Goal: Task Accomplishment & Management: Manage account settings

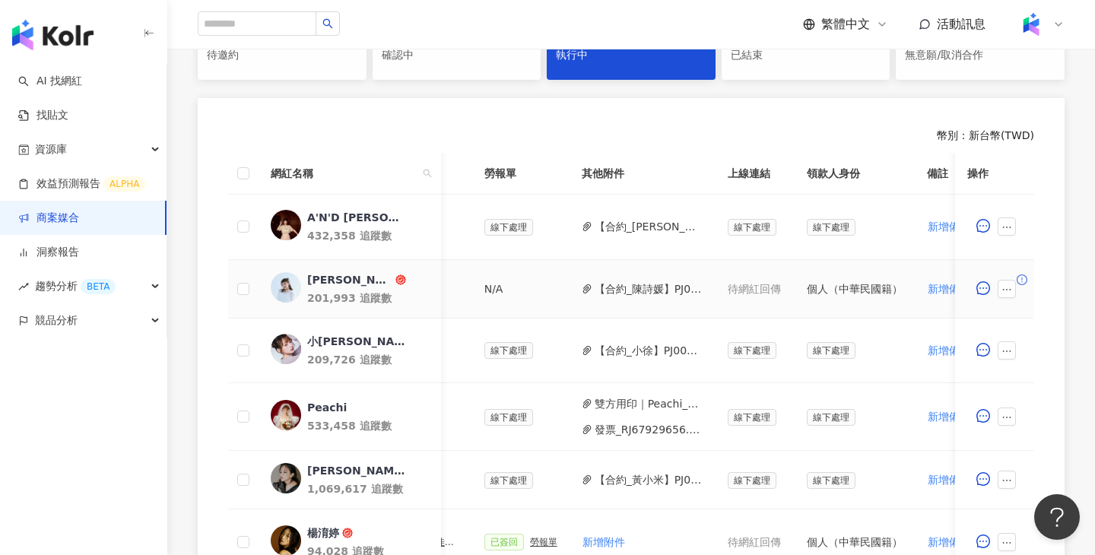
scroll to position [0, 739]
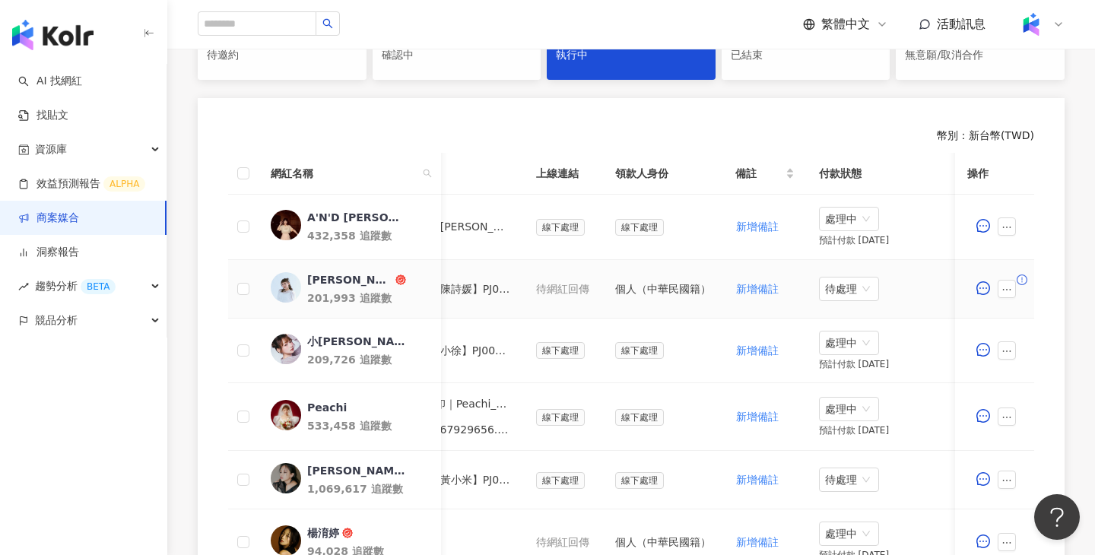
click at [842, 274] on td "待處理" at bounding box center [883, 289] width 152 height 59
click at [843, 283] on span "待處理" at bounding box center [849, 289] width 48 height 23
click at [844, 343] on div "處理中" at bounding box center [849, 346] width 43 height 17
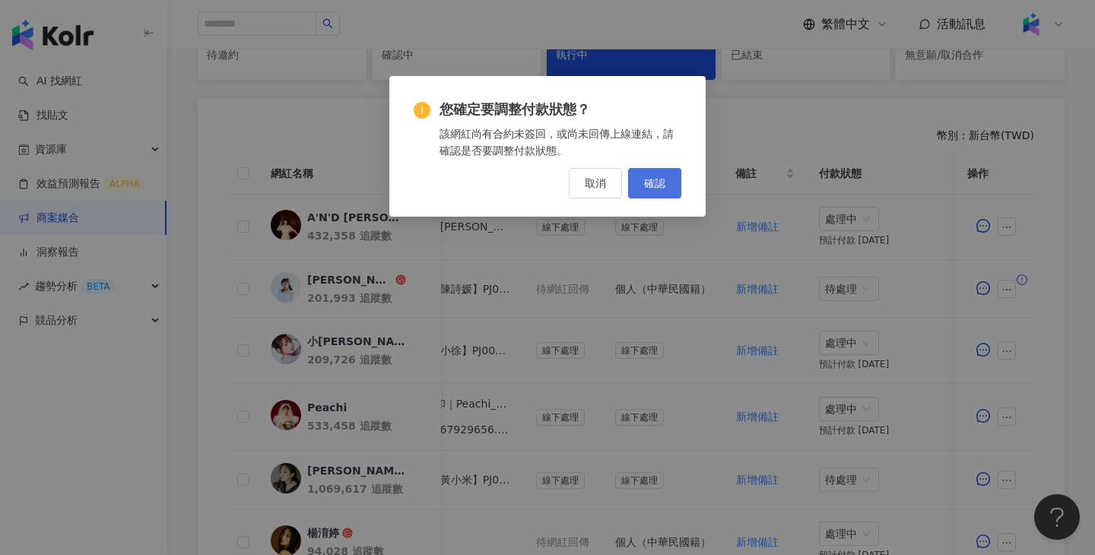
click at [664, 188] on span "確認" at bounding box center [654, 183] width 21 height 12
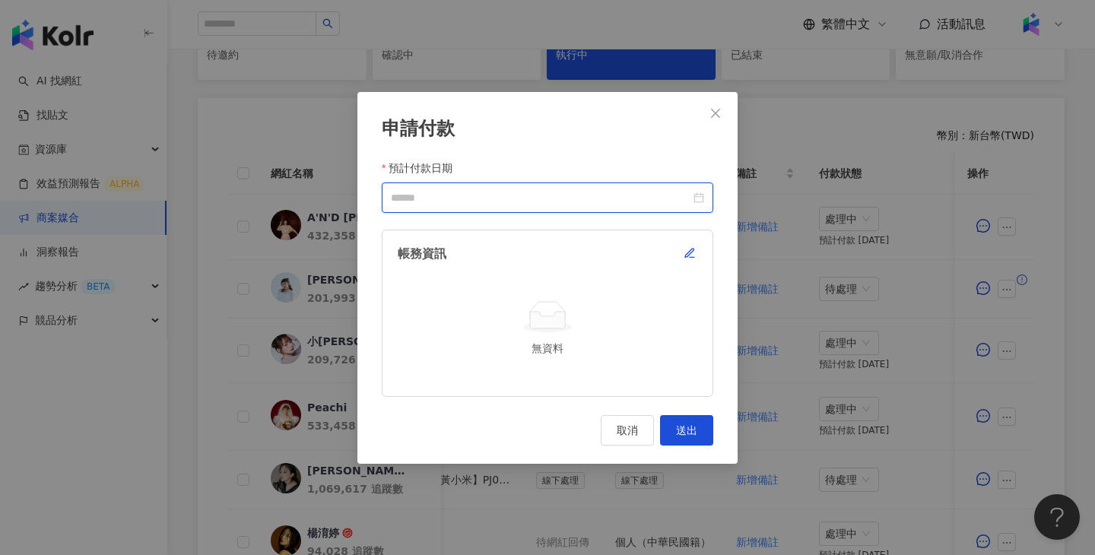
click at [595, 197] on input "預計付款日期" at bounding box center [541, 197] width 300 height 17
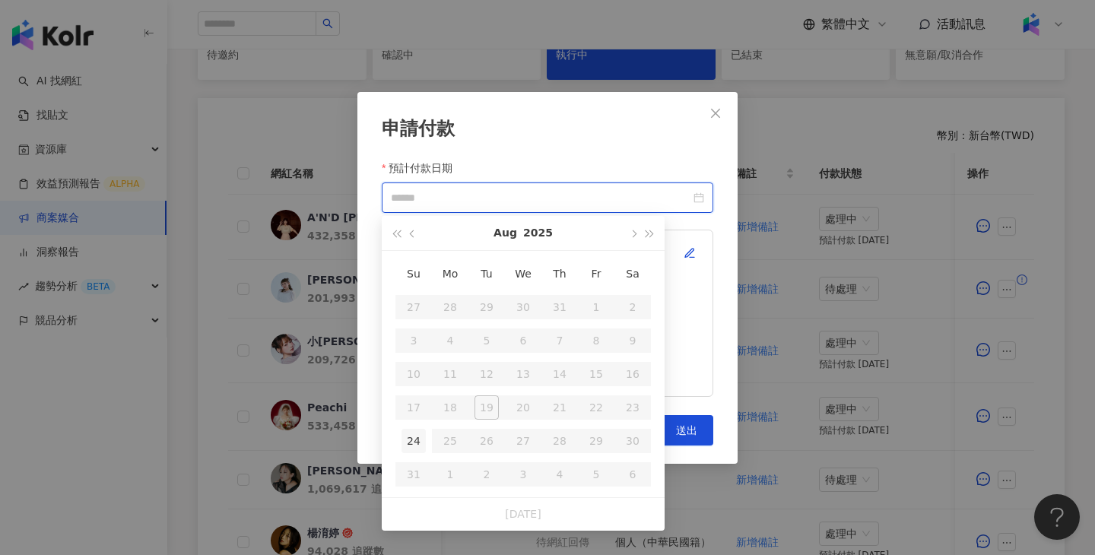
type input "**********"
click at [424, 428] on td "24" at bounding box center [414, 440] width 37 height 33
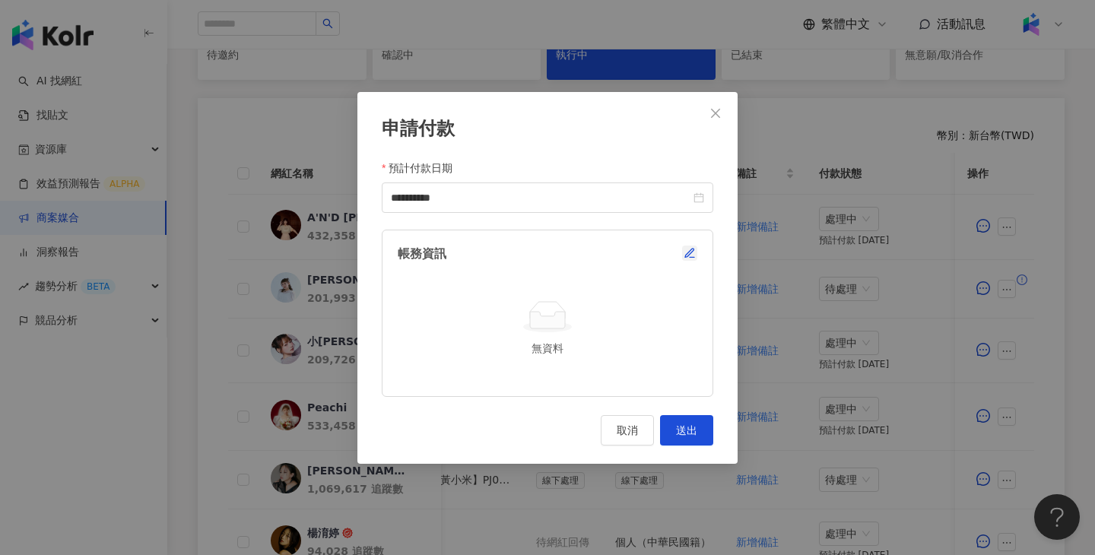
click at [694, 253] on icon "button" at bounding box center [690, 253] width 12 height 12
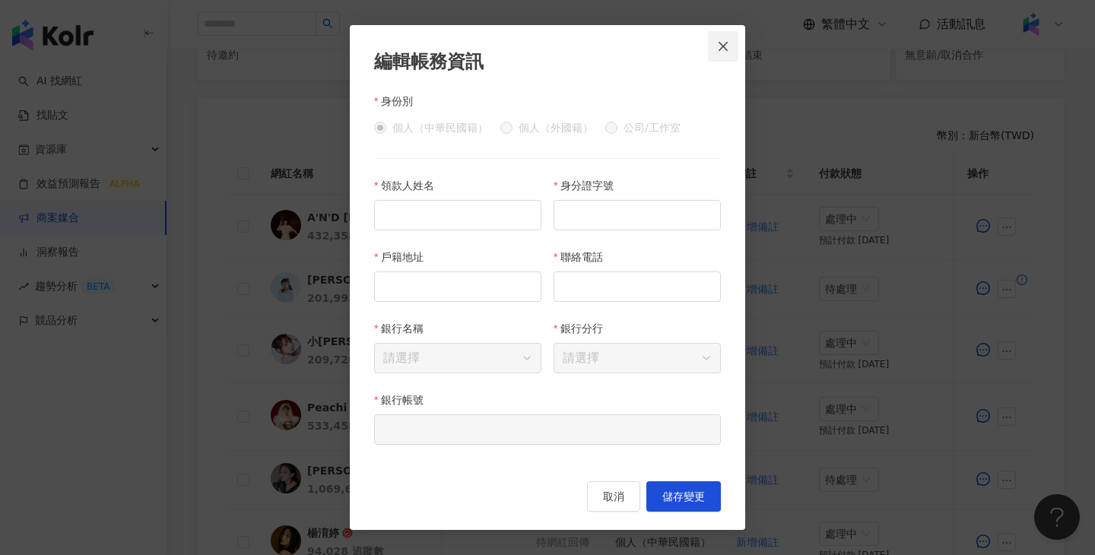
click at [737, 48] on span "Close" at bounding box center [723, 46] width 30 height 12
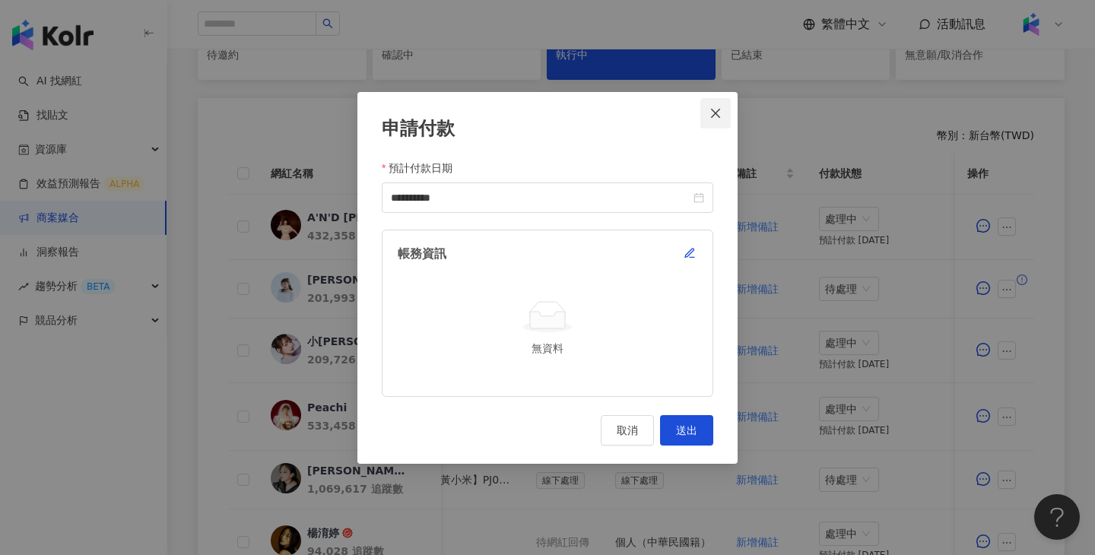
click at [711, 111] on icon "close" at bounding box center [716, 113] width 12 height 12
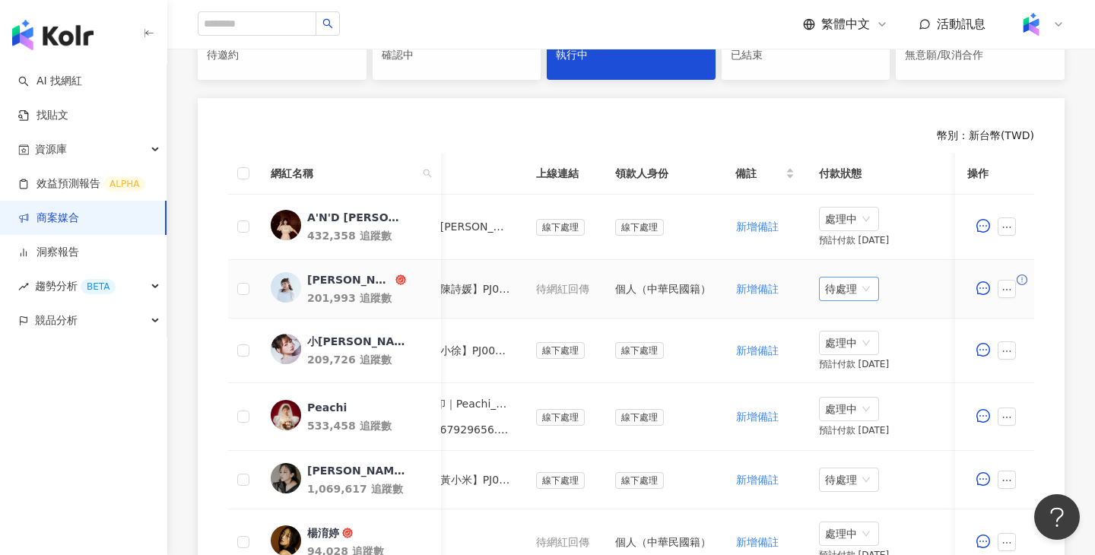
click at [845, 288] on span "待處理" at bounding box center [849, 289] width 48 height 23
click at [852, 345] on div "處理中" at bounding box center [849, 346] width 43 height 17
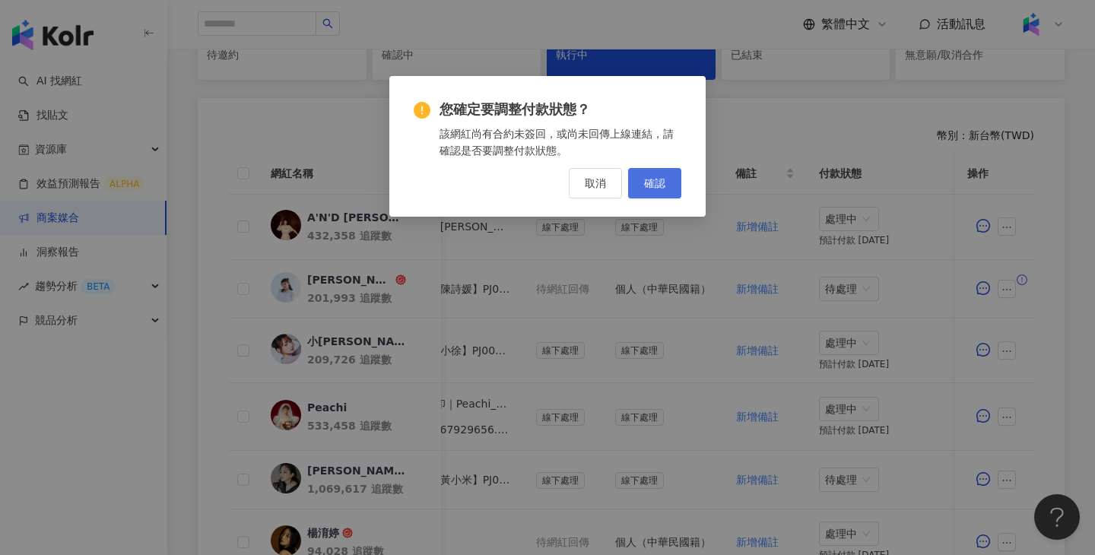
click at [649, 180] on span "確認" at bounding box center [654, 183] width 21 height 12
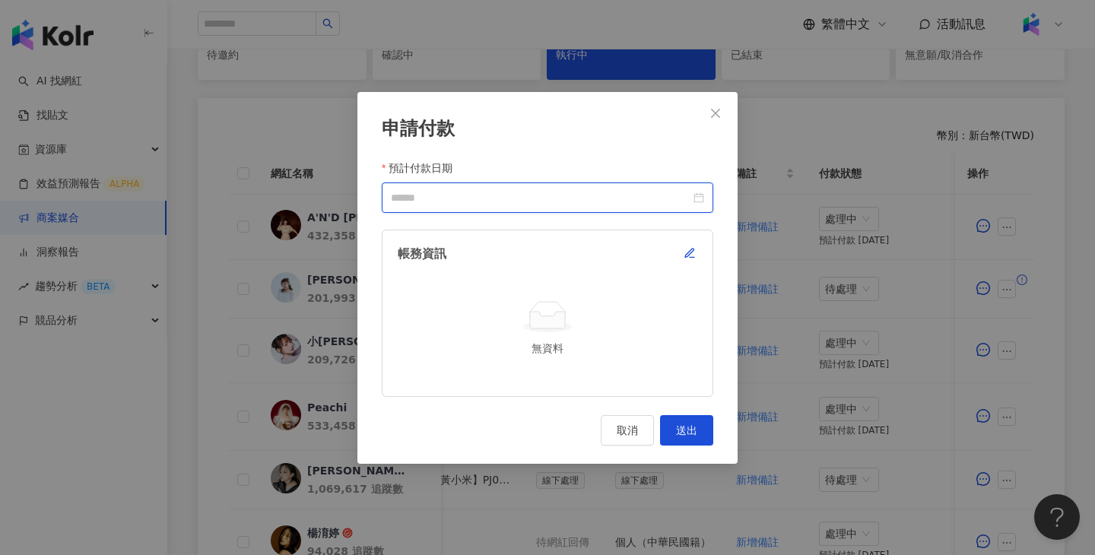
click at [517, 192] on input "預計付款日期" at bounding box center [541, 197] width 300 height 17
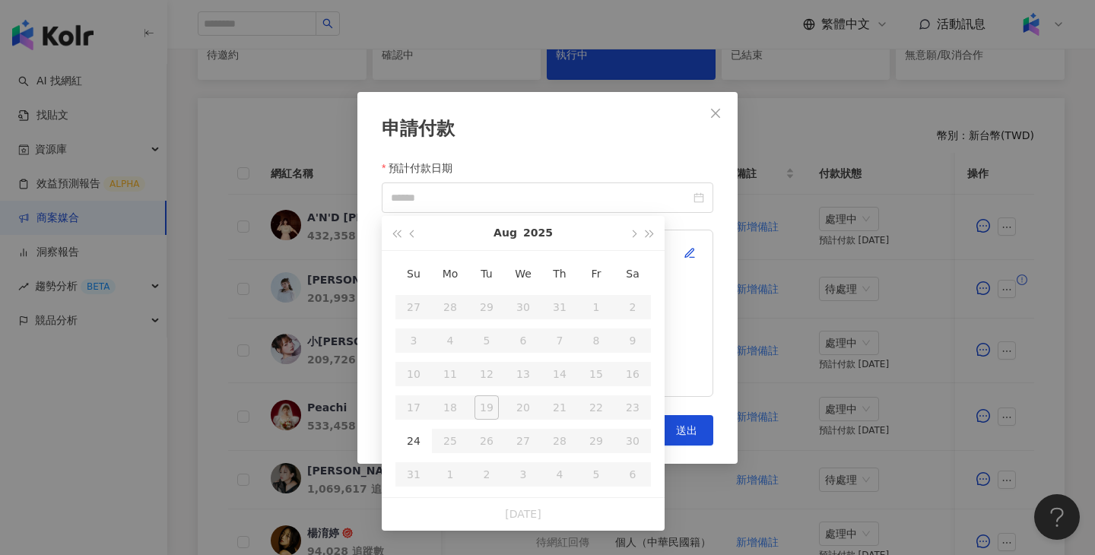
click at [711, 249] on div "帳務資訊 無資料" at bounding box center [548, 313] width 332 height 167
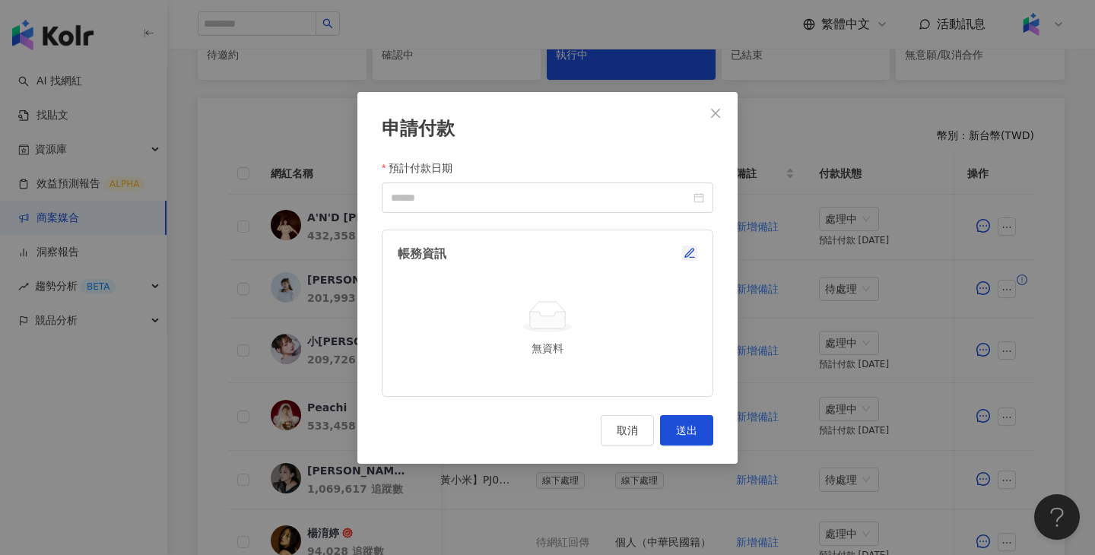
click at [694, 249] on icon "button" at bounding box center [689, 253] width 8 height 8
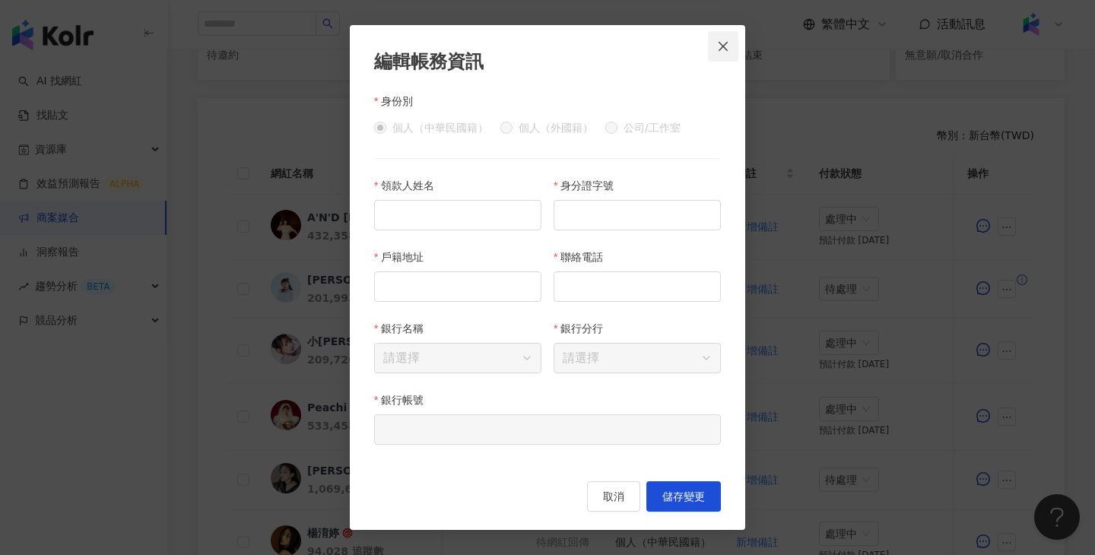
click at [736, 48] on span "Close" at bounding box center [723, 46] width 30 height 12
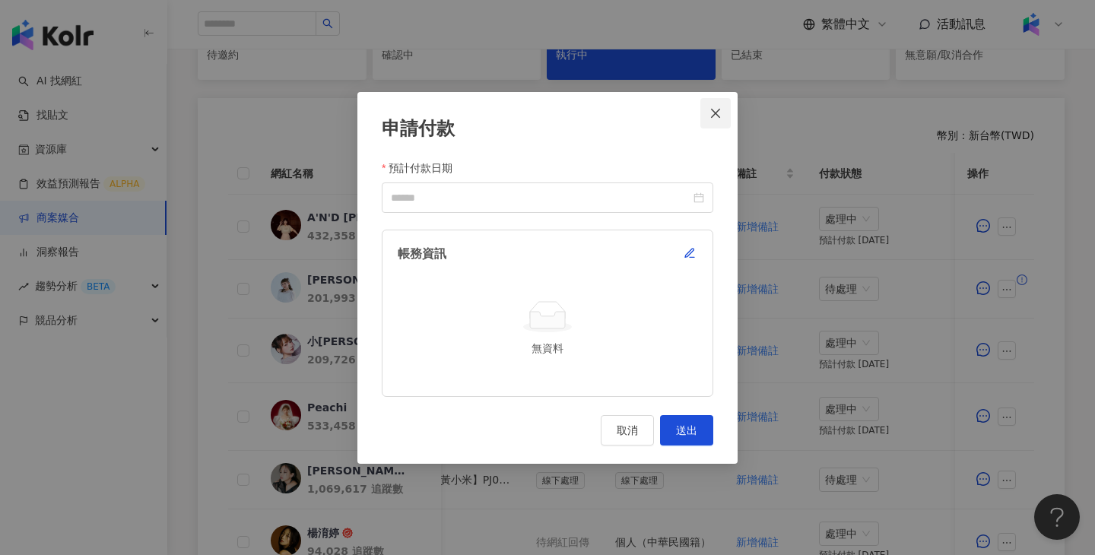
click at [718, 101] on button "Close" at bounding box center [716, 113] width 30 height 30
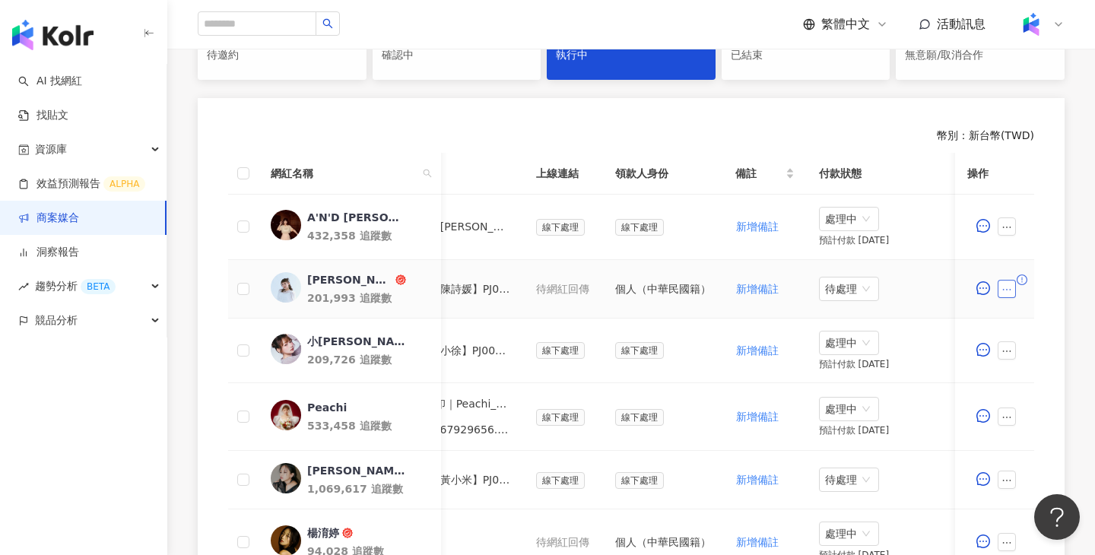
click at [1012, 291] on icon "ellipsis" at bounding box center [1007, 290] width 11 height 11
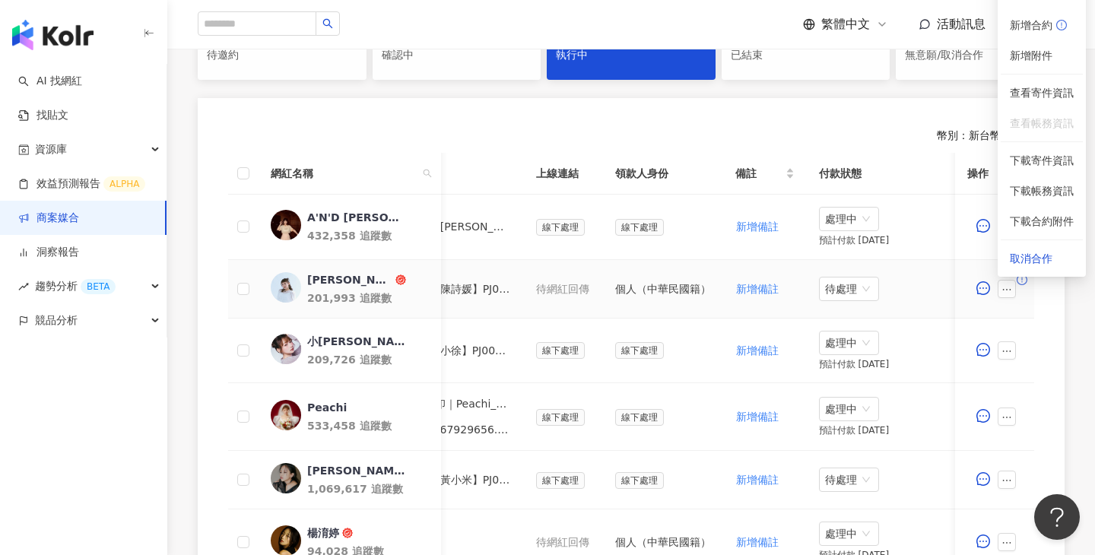
click at [462, 285] on button "【合約_陳詩媛】PJ0001576 佳麗寶化工_KANEBO_循環精華粉底彩妝新品_202507.pdf" at bounding box center [457, 289] width 109 height 17
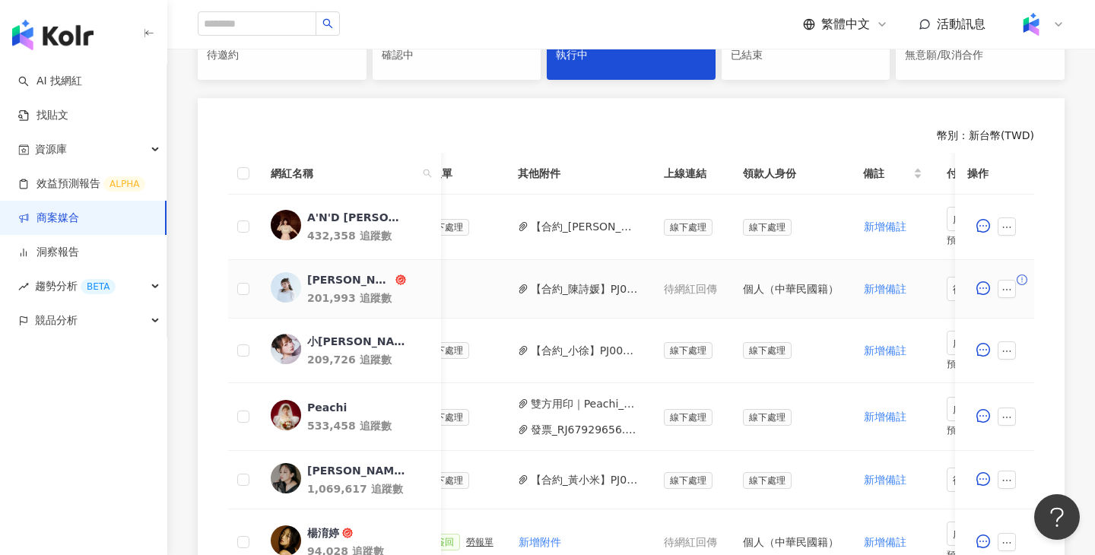
scroll to position [0, 676]
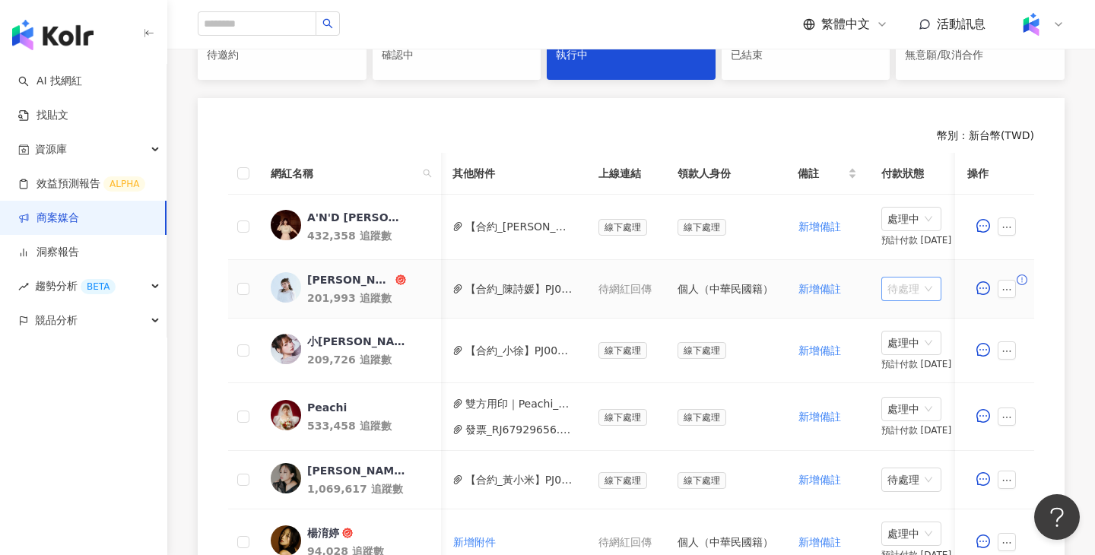
click at [910, 286] on span "待處理" at bounding box center [912, 289] width 48 height 23
click at [916, 345] on div "處理中" at bounding box center [912, 346] width 43 height 17
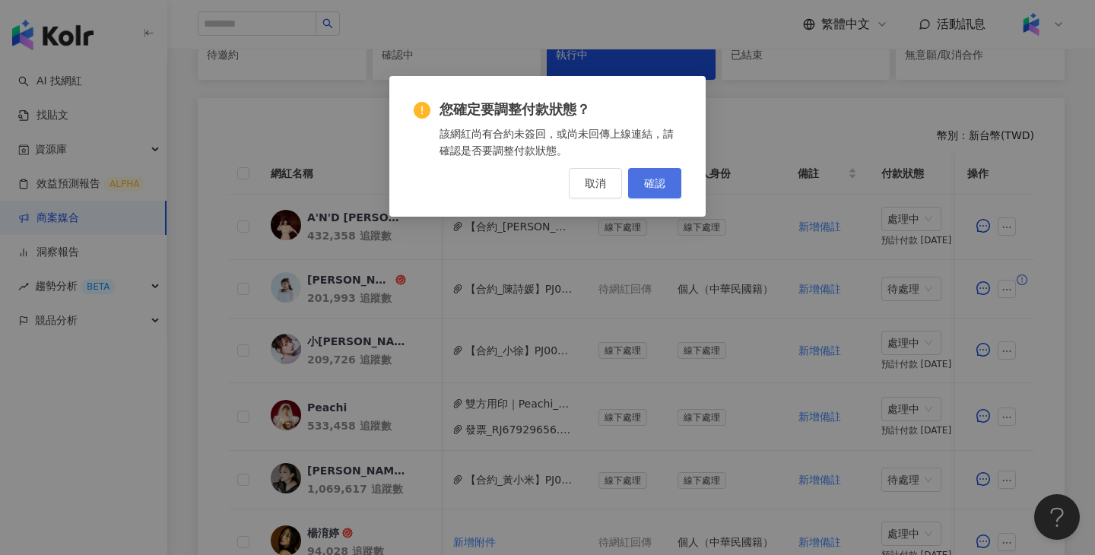
click at [656, 192] on button "確認" at bounding box center [654, 183] width 53 height 30
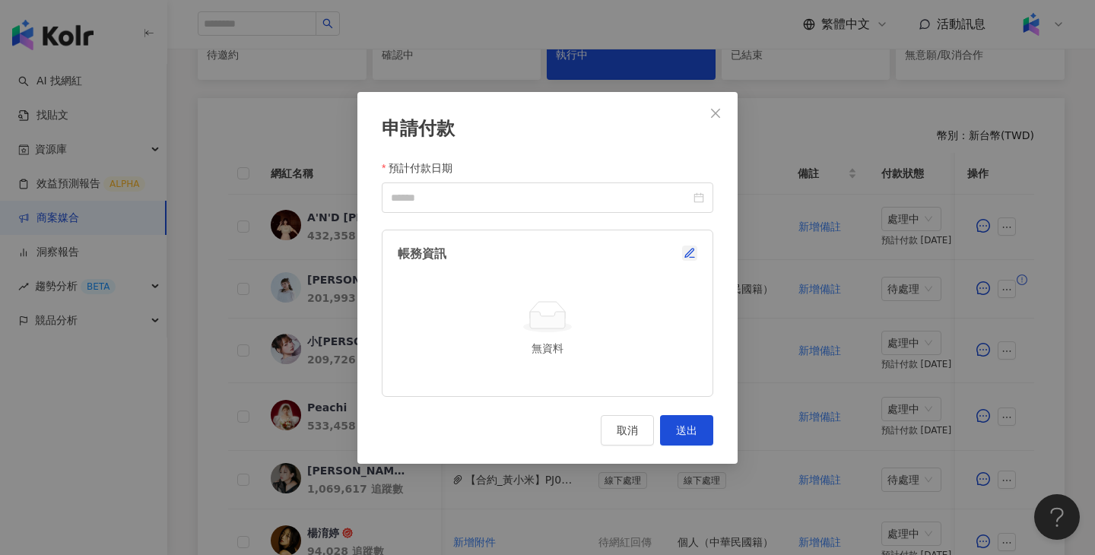
click at [685, 256] on icon "button" at bounding box center [689, 253] width 8 height 8
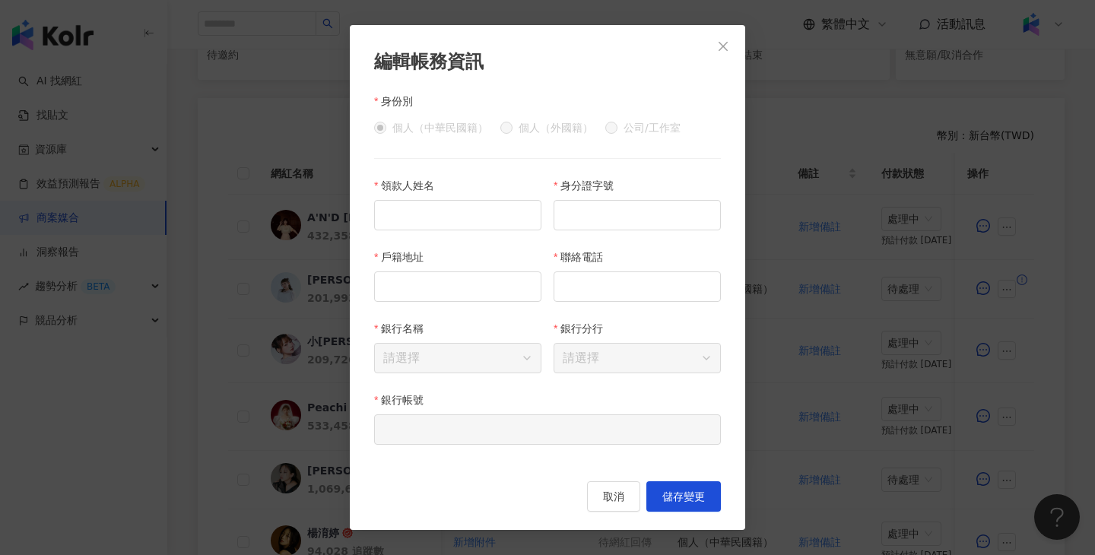
click at [725, 42] on icon "close" at bounding box center [723, 46] width 12 height 12
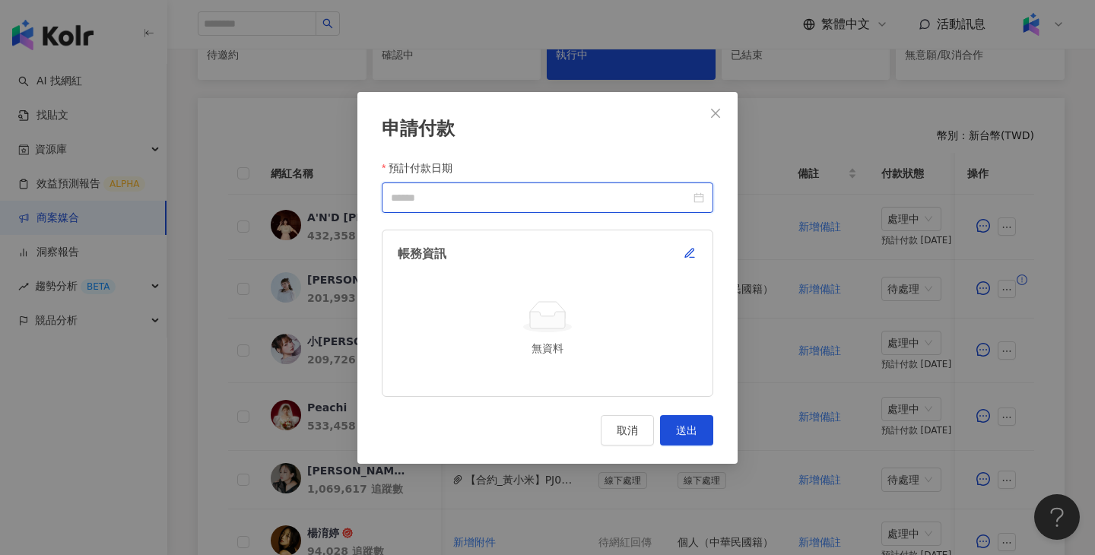
click at [618, 199] on input "預計付款日期" at bounding box center [541, 197] width 300 height 17
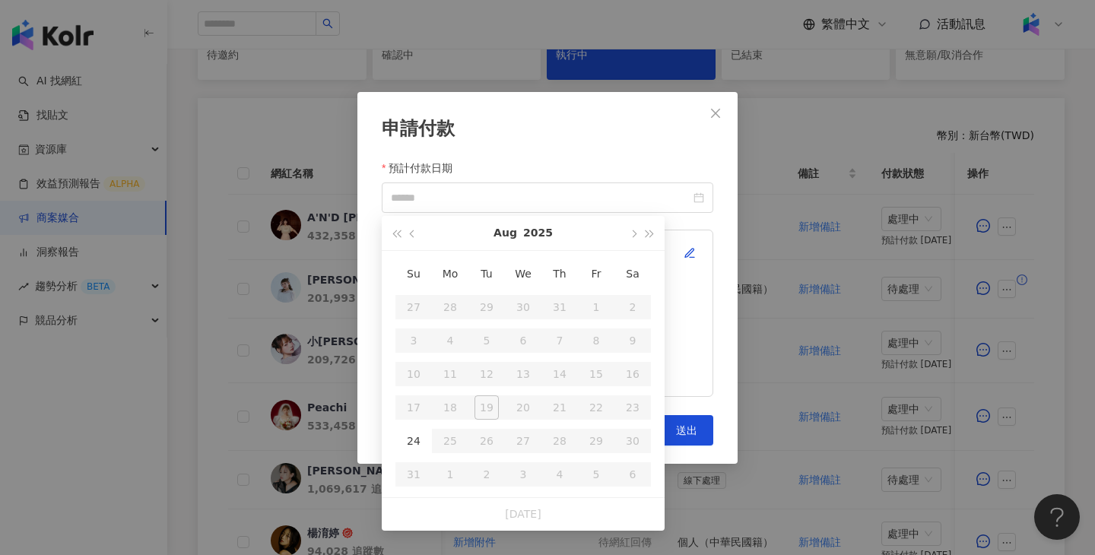
click at [729, 96] on div "申請付款 預計付款日期 帳務資訊 無資料 取消 送出" at bounding box center [548, 278] width 380 height 372
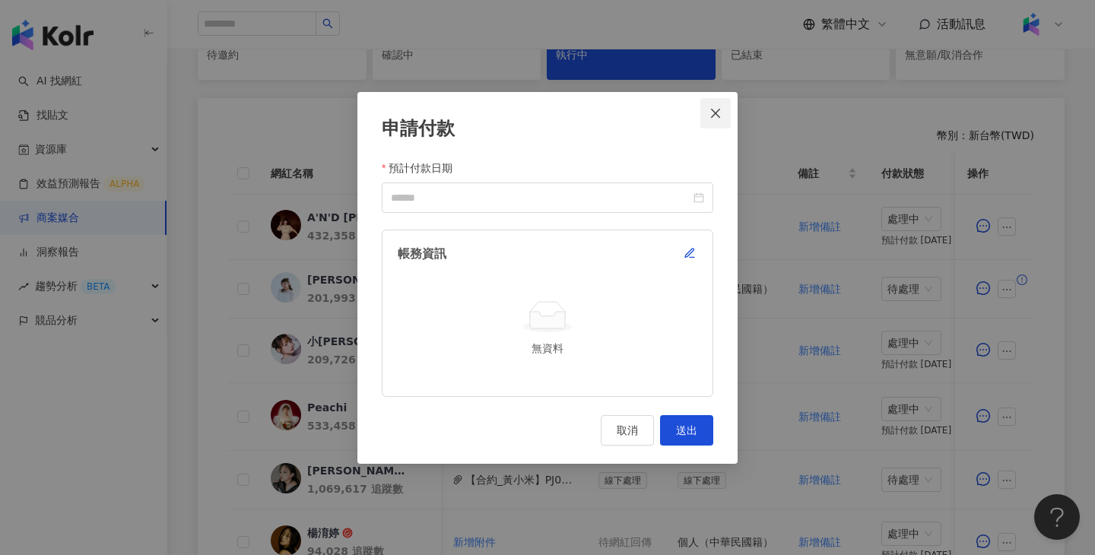
click at [725, 106] on button "Close" at bounding box center [716, 113] width 30 height 30
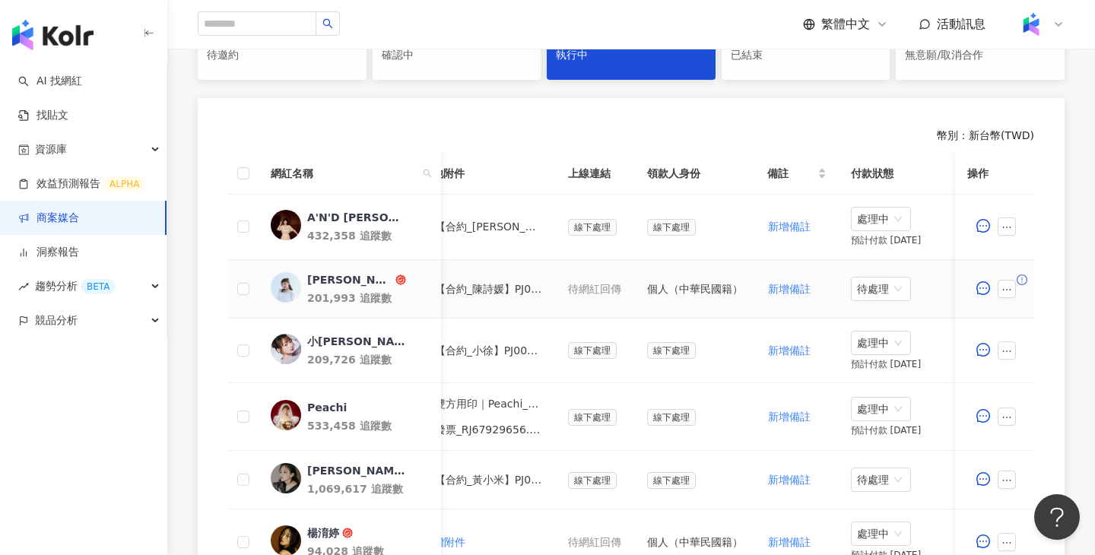
scroll to position [0, 739]
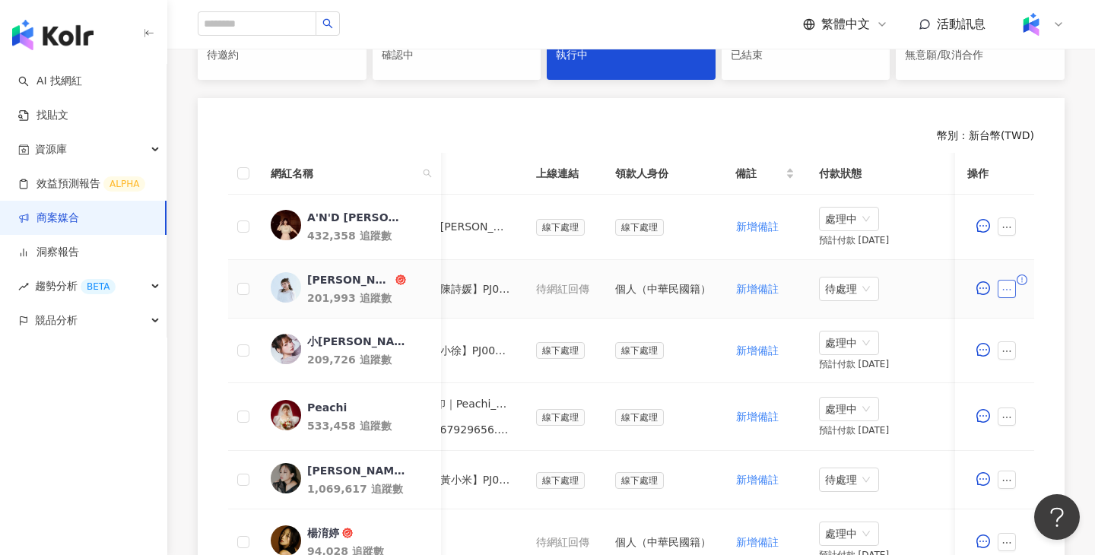
click at [1006, 294] on icon "ellipsis" at bounding box center [1007, 290] width 11 height 11
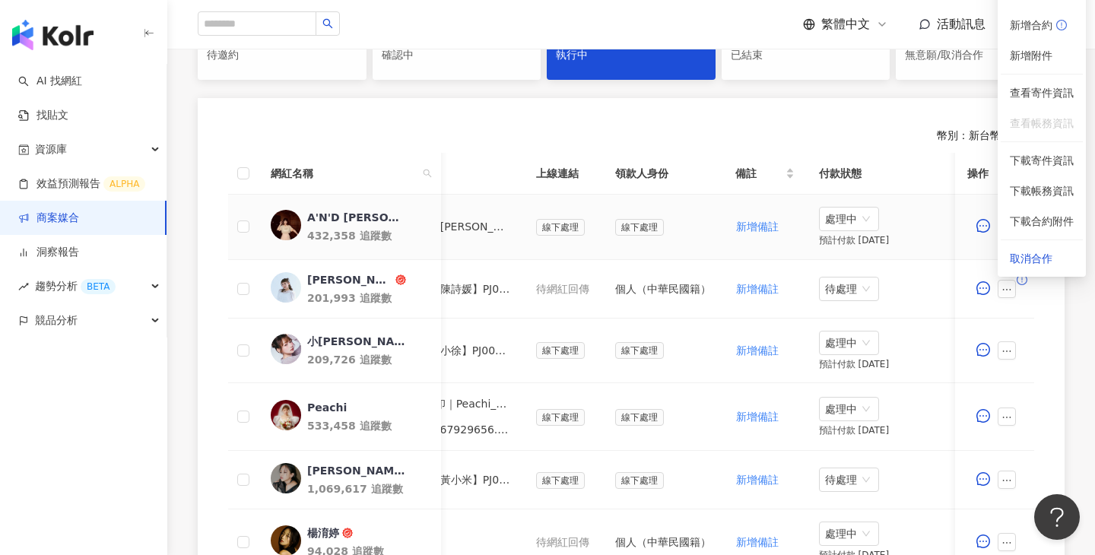
click at [608, 245] on td "線下處理" at bounding box center [663, 227] width 120 height 65
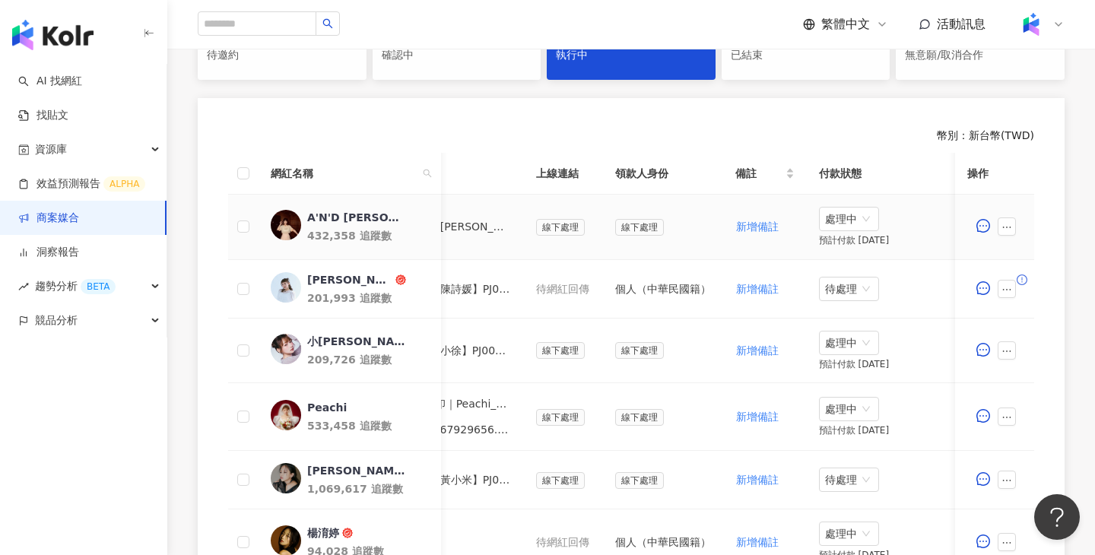
click at [608, 245] on td "線下處理" at bounding box center [663, 227] width 120 height 65
click at [860, 291] on span "待處理" at bounding box center [849, 289] width 48 height 23
click at [756, 269] on td "新增備註" at bounding box center [765, 289] width 84 height 59
click at [995, 288] on button "button" at bounding box center [983, 289] width 30 height 30
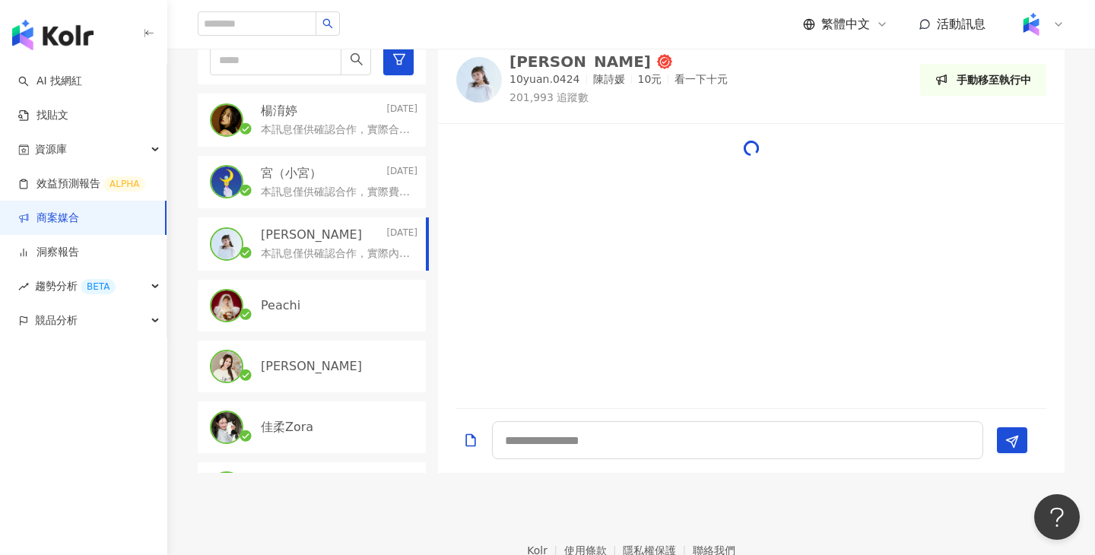
scroll to position [312, 0]
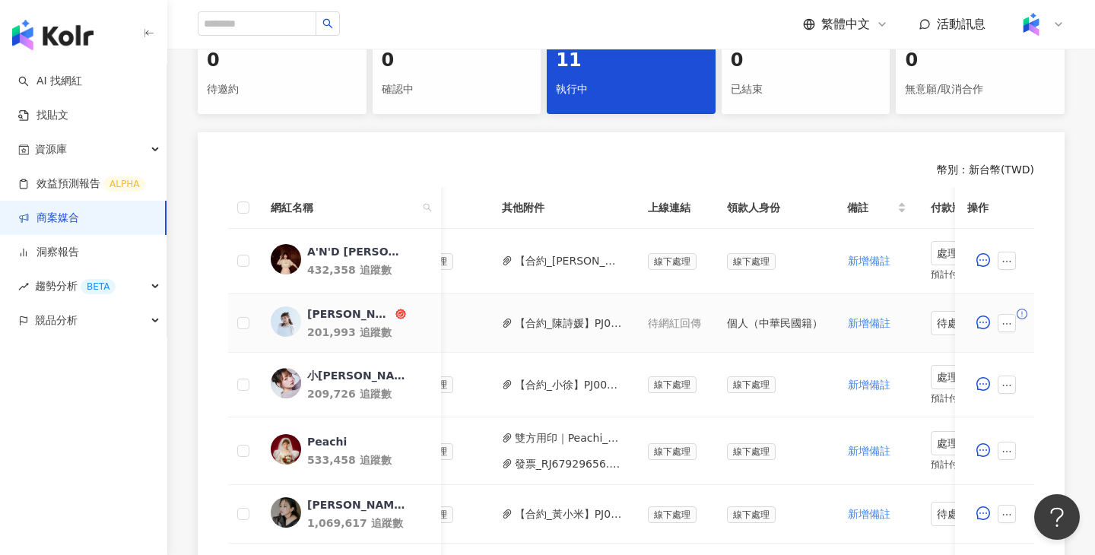
scroll to position [0, 739]
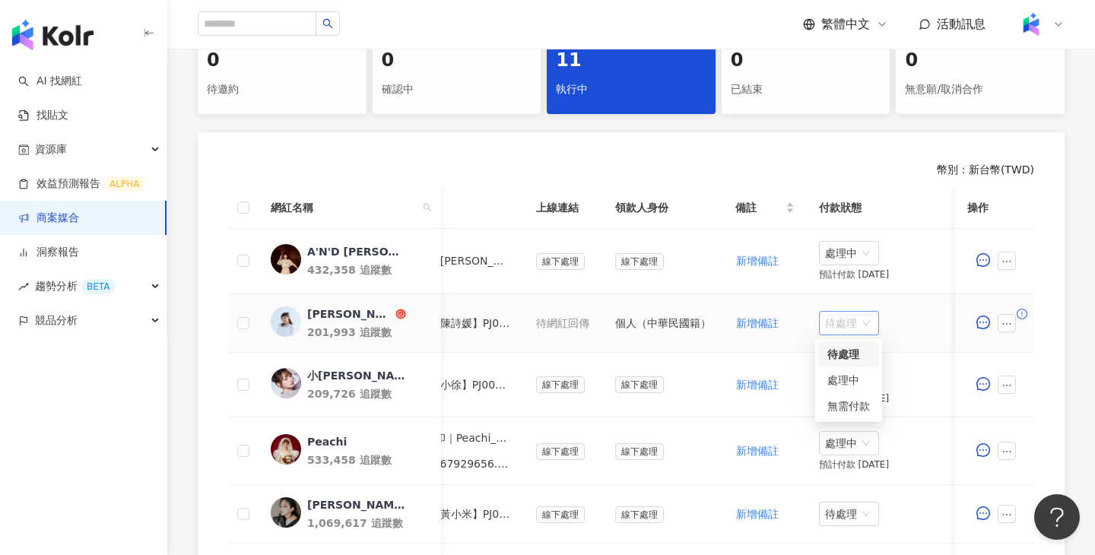
click at [870, 322] on div "待處理" at bounding box center [849, 323] width 60 height 24
click at [851, 377] on div "處理中" at bounding box center [849, 380] width 43 height 17
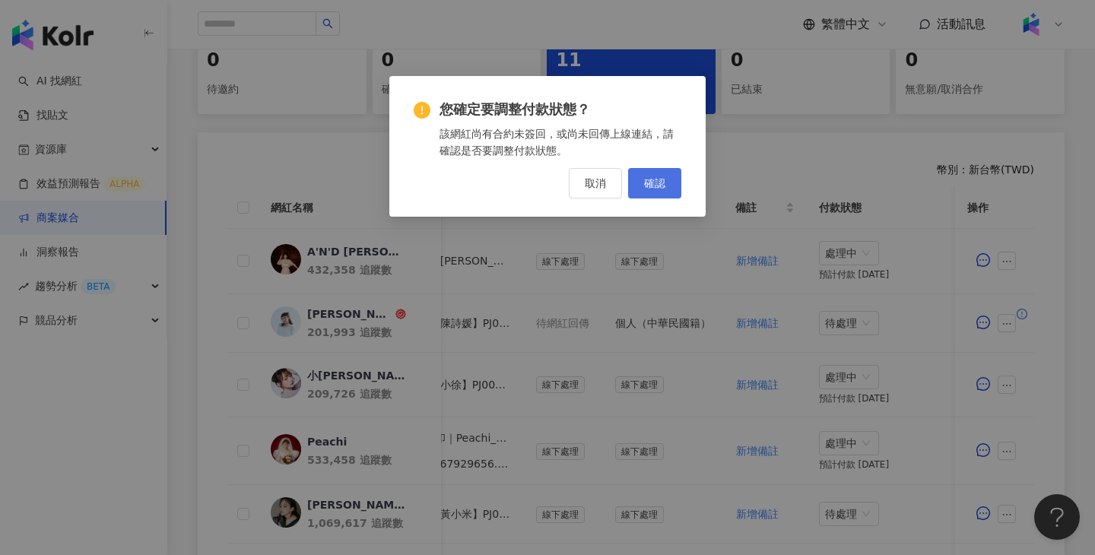
click at [676, 181] on button "確認" at bounding box center [654, 183] width 53 height 30
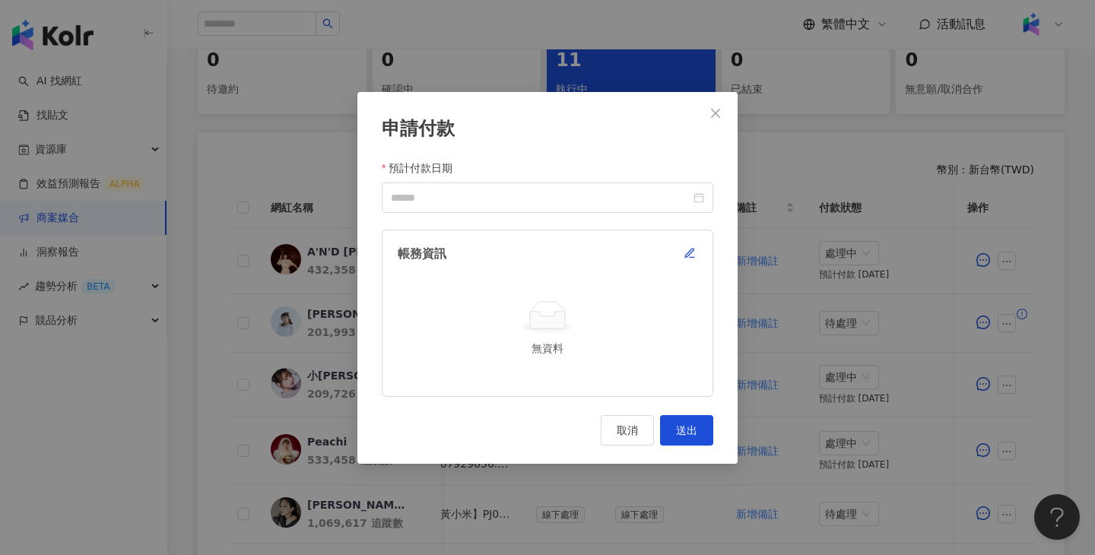
click at [698, 262] on div "帳務資訊 無資料" at bounding box center [548, 313] width 332 height 167
click at [693, 256] on icon "button" at bounding box center [690, 253] width 12 height 12
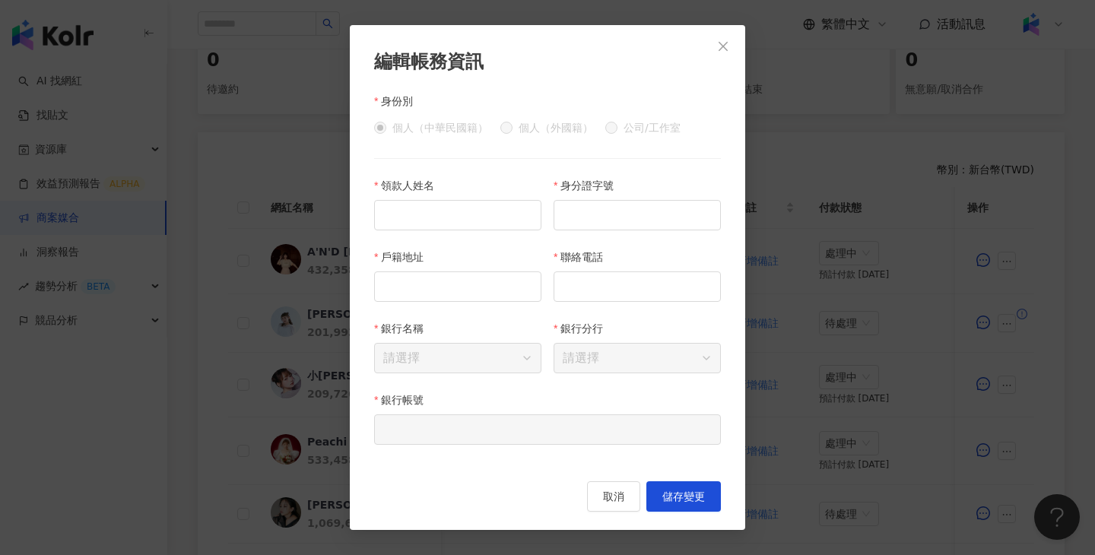
click at [603, 119] on div "個人（中華民國籍） 個人（外國籍） 公司/工作室" at bounding box center [547, 128] width 347 height 24
click at [729, 46] on icon "close" at bounding box center [723, 46] width 12 height 12
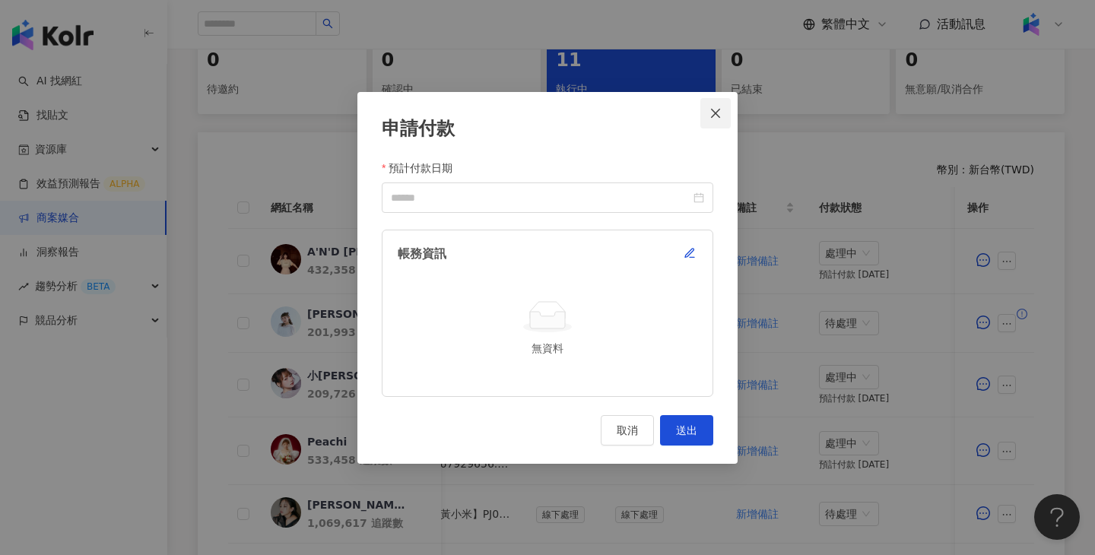
click at [721, 126] on button "Close" at bounding box center [716, 113] width 30 height 30
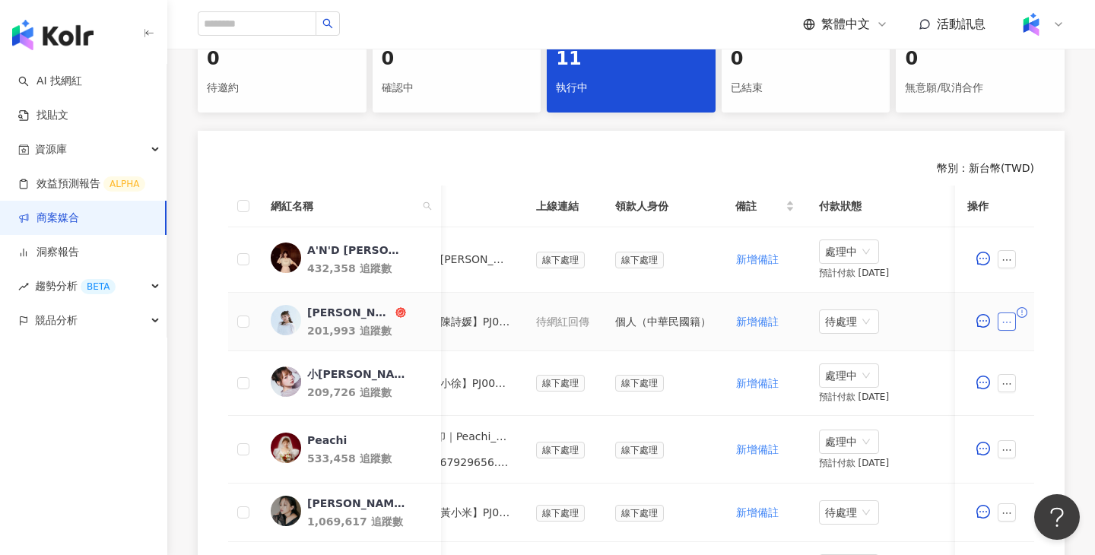
click at [1007, 322] on icon "ellipsis" at bounding box center [1007, 323] width 8 height 2
